Goal: Task Accomplishment & Management: Manage account settings

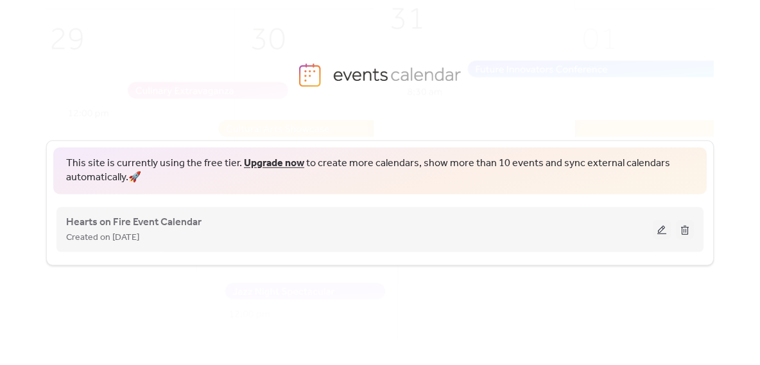
click at [662, 229] on button at bounding box center [662, 229] width 18 height 19
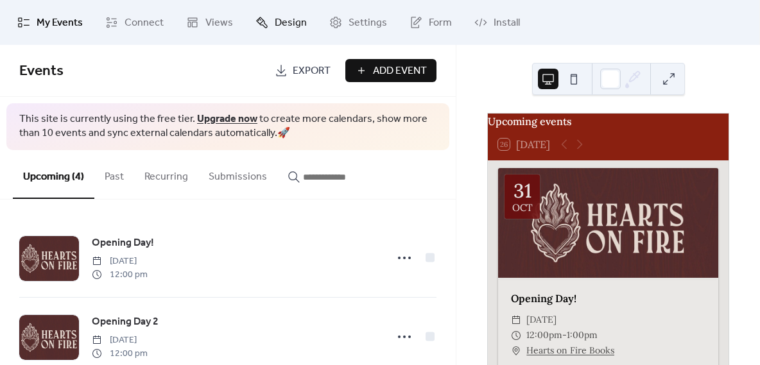
click at [298, 23] on span "Design" at bounding box center [291, 22] width 32 height 15
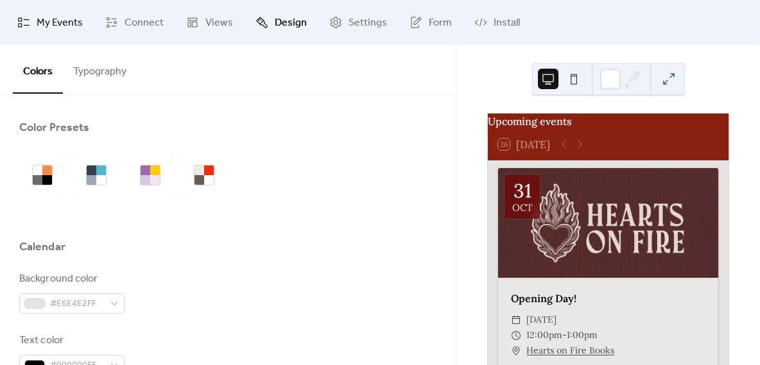
click at [65, 24] on span "My Events" at bounding box center [60, 22] width 46 height 15
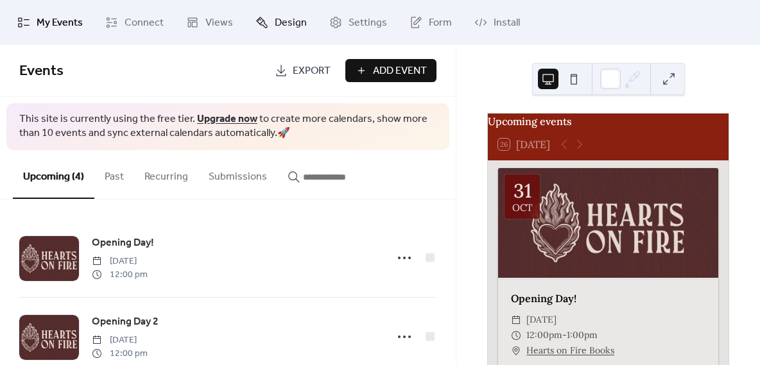
click at [277, 28] on span "Design" at bounding box center [291, 22] width 32 height 15
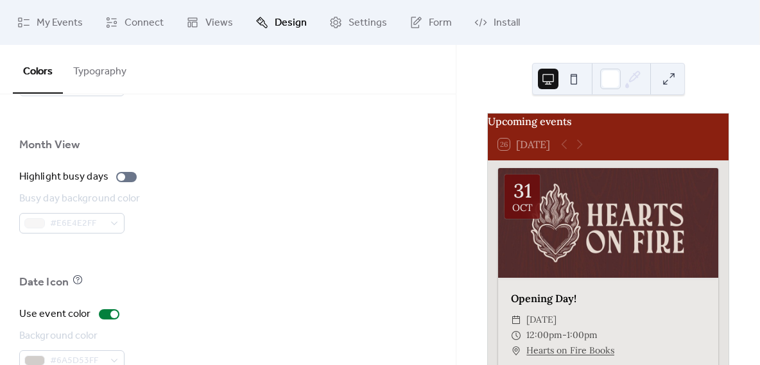
scroll to position [941, 0]
